Goal: Task Accomplishment & Management: Complete application form

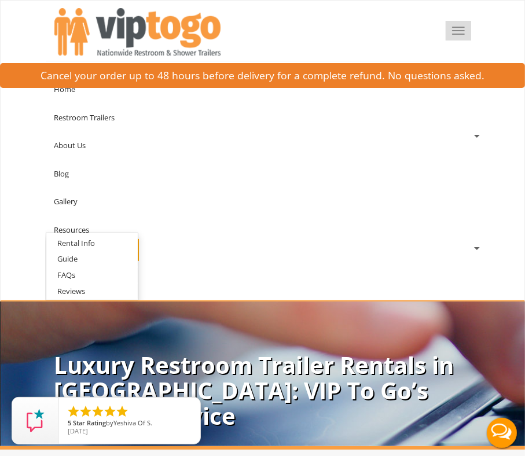
click at [454, 31] on button "Toggle navigation" at bounding box center [458, 31] width 25 height 20
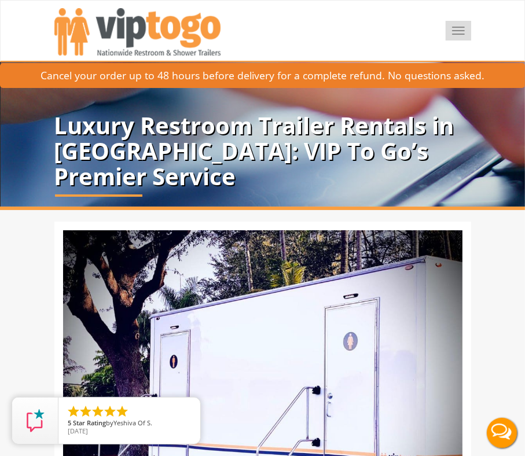
click at [454, 31] on button "Toggle navigation" at bounding box center [458, 31] width 25 height 20
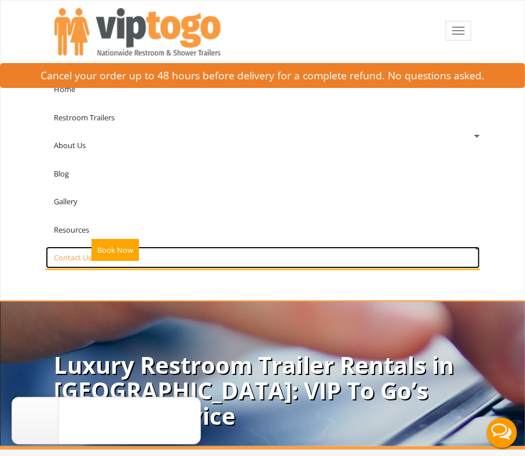
click at [71, 252] on link "Contact Us" at bounding box center [263, 258] width 434 height 22
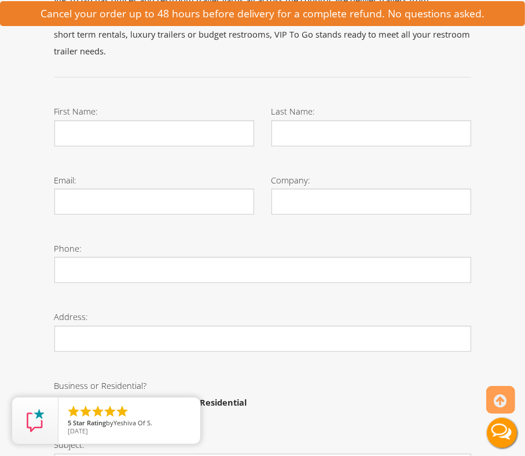
scroll to position [274, 0]
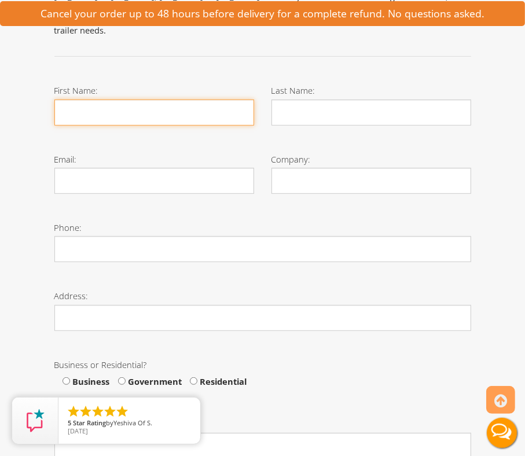
click at [86, 100] on input "First Name:" at bounding box center [154, 113] width 200 height 26
type input "[PERSON_NAME]"
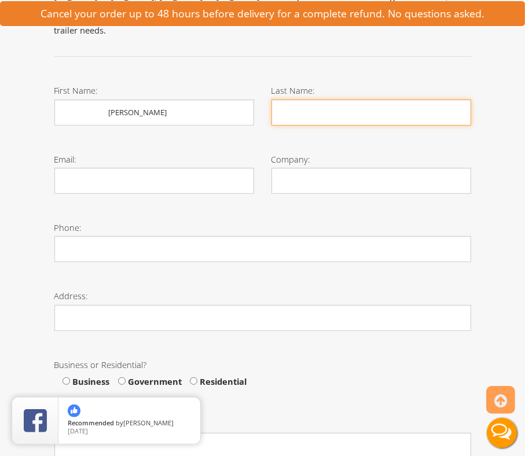
type input "[PERSON_NAME]"
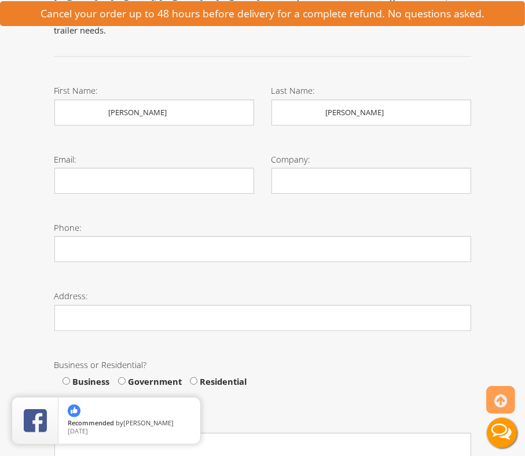
type input "[EMAIL_ADDRESS][DOMAIN_NAME]"
type input "Northwest Mechanicsl, Inc"
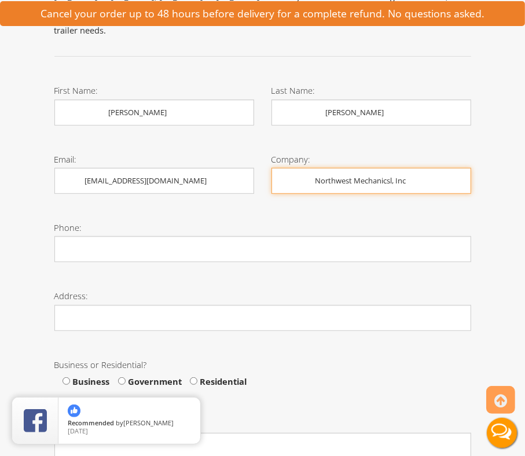
type input "8163485584"
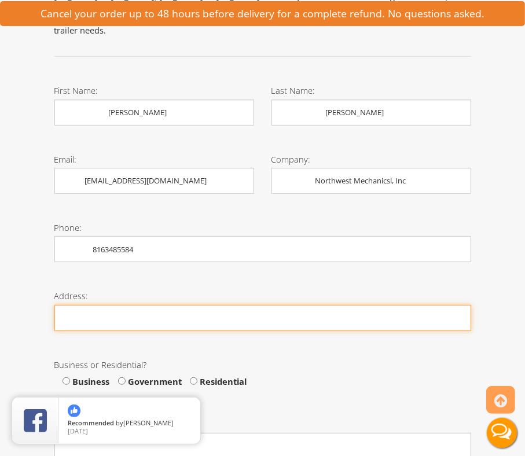
click at [82, 305] on input "Phone:" at bounding box center [262, 318] width 417 height 26
type input "."
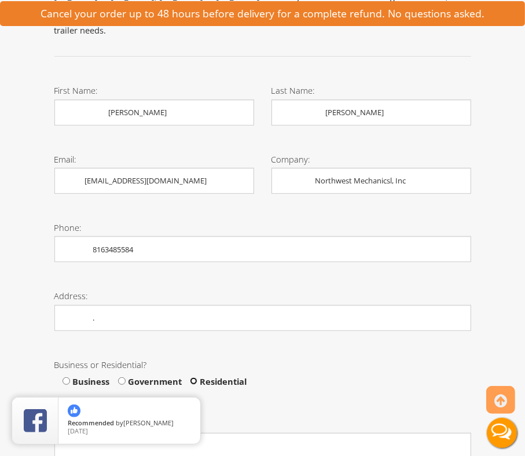
click at [193, 378] on input "Residential" at bounding box center [194, 382] width 8 height 8
radio input "true"
click at [475, 366] on div "Business or Residential? Business Government Residential" at bounding box center [263, 378] width 434 height 60
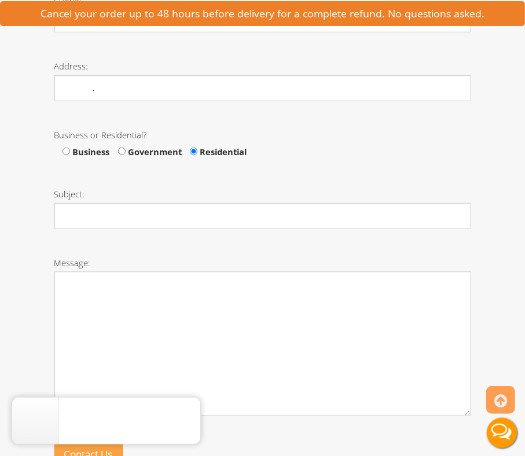
scroll to position [506, 0]
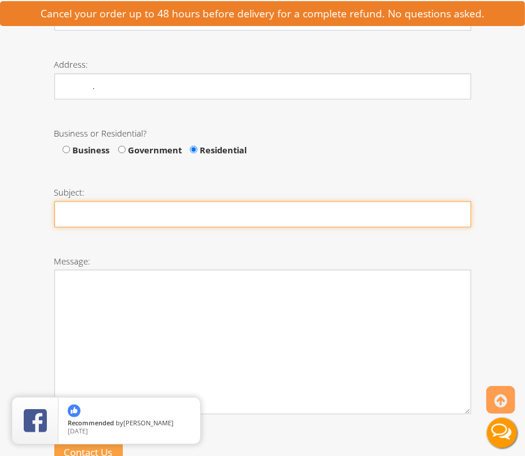
click at [97, 202] on input "Subject:" at bounding box center [262, 215] width 417 height 26
type input "high quality trailers"
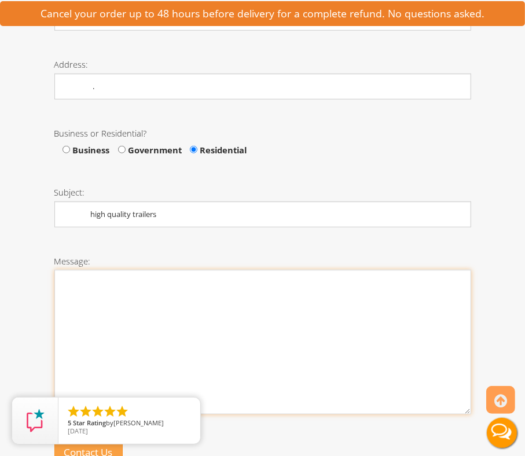
click at [106, 274] on textarea "Message:" at bounding box center [262, 342] width 417 height 145
click at [83, 288] on textarea "Message:" at bounding box center [262, 342] width 417 height 145
paste textarea "I am reaching out to request a quote for high quality Trailers ;Kindly advise a…"
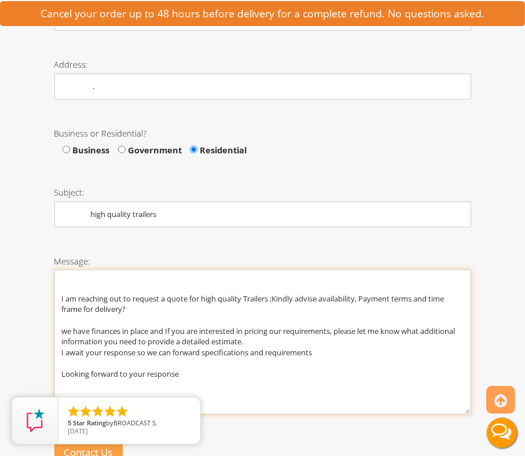
type textarea "I am reaching out to request a quote for high quality Trailers ;Kindly advise a…"
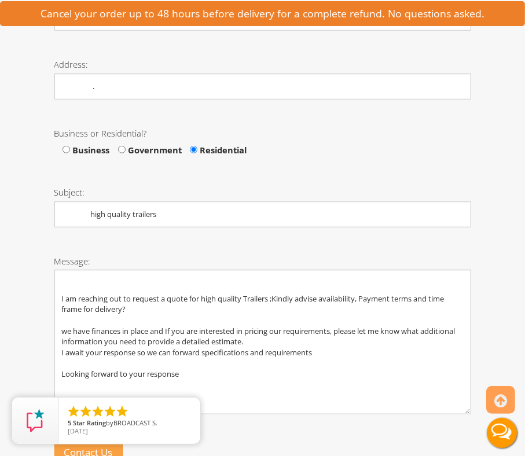
click at [504, 319] on div "Toggle navigation VIPTOGO Home Restroom Trailers Restroom Trailers by Type All …" at bounding box center [262, 331] width 525 height 1675
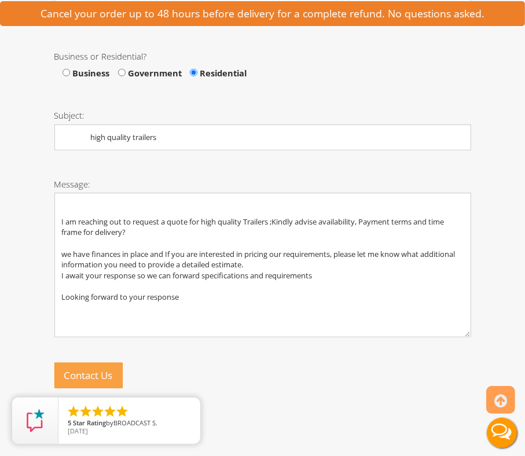
scroll to position [599, 0]
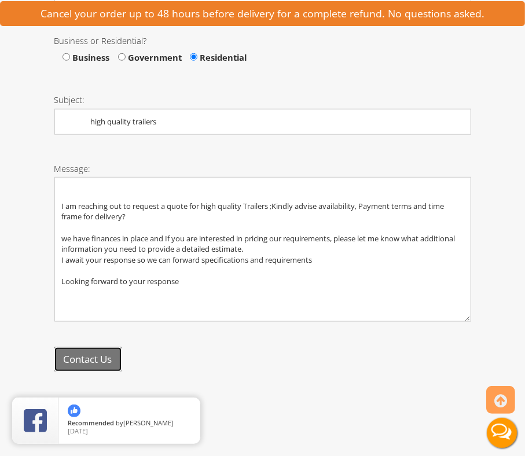
click at [93, 347] on button "Contact Us" at bounding box center [87, 359] width 67 height 25
